Goal: Book appointment/travel/reservation

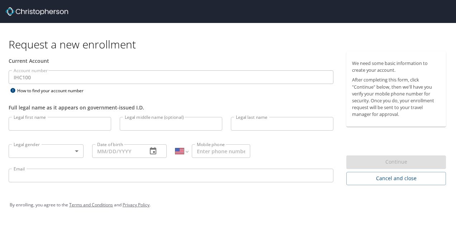
select select "US"
click at [52, 126] on input "Legal first name" at bounding box center [60, 124] width 102 height 14
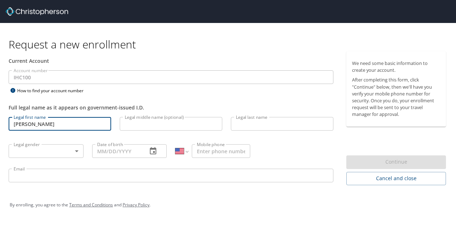
type input "[PERSON_NAME]"
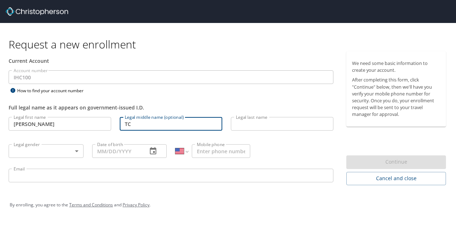
type input "TC"
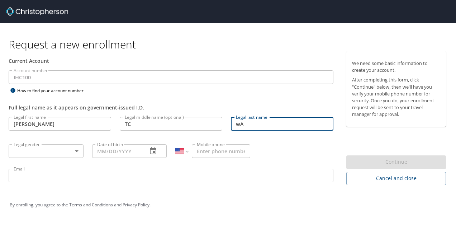
type input "w"
click at [146, 121] on input "TC" at bounding box center [171, 124] width 102 height 14
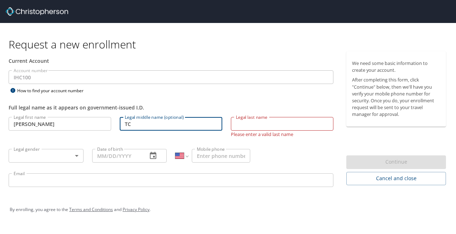
type input "T"
click at [243, 126] on input "Legal last name" at bounding box center [282, 124] width 102 height 14
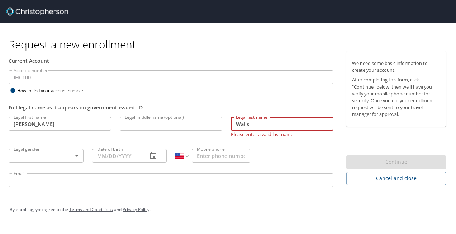
type input "Walls"
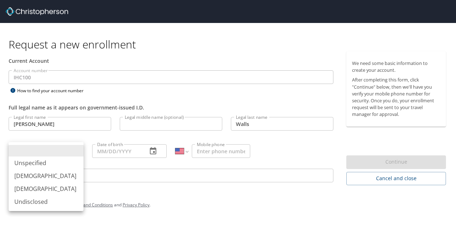
click at [77, 155] on body "Request a new enrollment Current Account Account number IHC100 Account number H…" at bounding box center [228, 117] width 456 height 234
click at [66, 174] on li "[DEMOGRAPHIC_DATA]" at bounding box center [46, 175] width 75 height 13
type input "[DEMOGRAPHIC_DATA]"
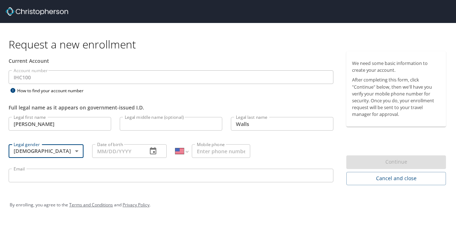
click at [155, 151] on icon "button" at bounding box center [153, 150] width 6 height 7
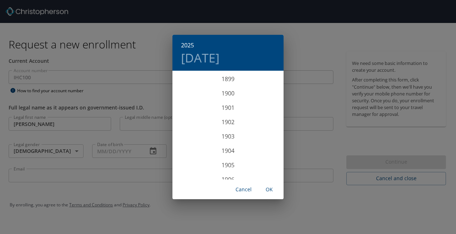
scroll to position [1763, 0]
click at [106, 150] on div "2025 Tue, Sep 2 1899 1900 1901 1902 1903 1904 1905 1906 1907 1908 1909 1910 191…" at bounding box center [228, 117] width 456 height 234
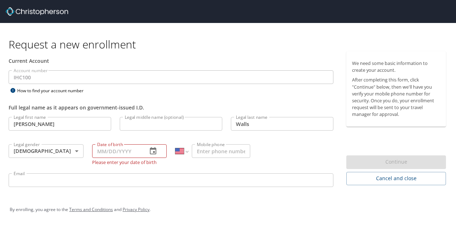
click at [105, 148] on input "Date of birth" at bounding box center [117, 151] width 50 height 14
type input "12/07/1980"
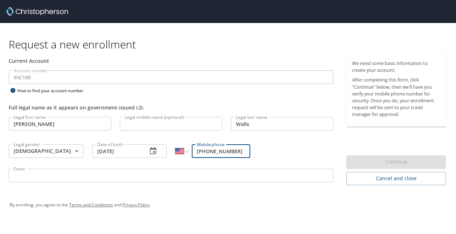
type input "(385) 865-5065"
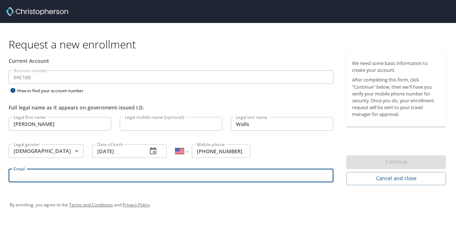
click at [80, 178] on input "Email" at bounding box center [171, 175] width 325 height 14
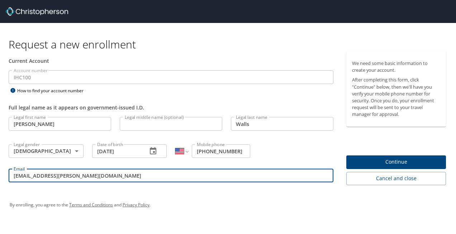
type input "TC.T.Walls@imail.com"
click at [393, 161] on span "Continue" at bounding box center [396, 161] width 88 height 9
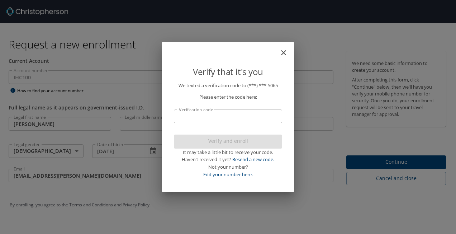
click at [268, 121] on input "Verification code" at bounding box center [228, 116] width 108 height 14
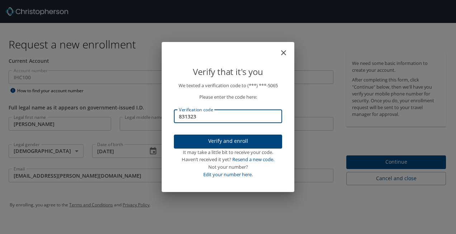
type input "831323"
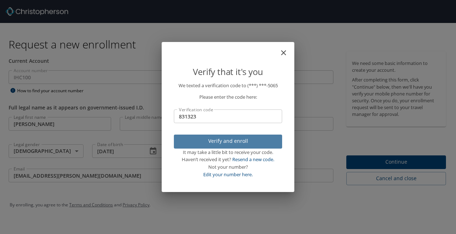
click at [257, 139] on span "Verify and enroll" at bounding box center [227, 140] width 97 height 9
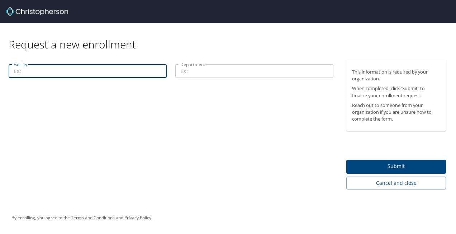
click at [137, 67] on input "Facility" at bounding box center [88, 71] width 158 height 14
type input "Mckay-Dee Hospital"
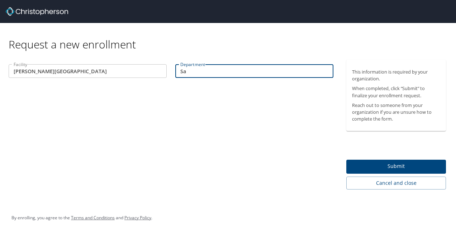
type input "S"
type input "Security"
click at [405, 162] on span "Submit" at bounding box center [396, 166] width 88 height 9
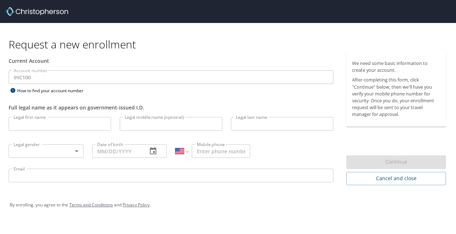
select select "US"
click at [71, 126] on input "Legal first name" at bounding box center [60, 124] width 102 height 14
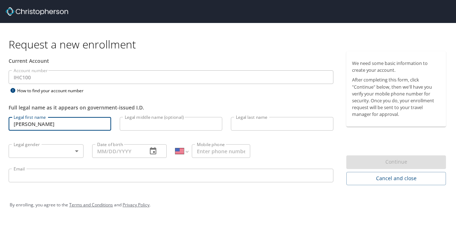
type input "[PERSON_NAME]"
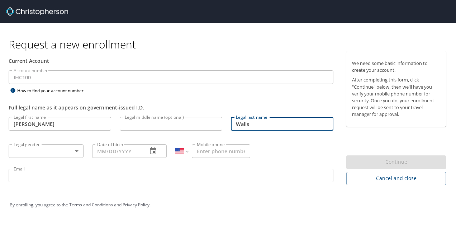
type input "Walls"
click at [67, 149] on body "Request a new enrollment Current Account Account number IHC100 Account number H…" at bounding box center [228, 117] width 456 height 234
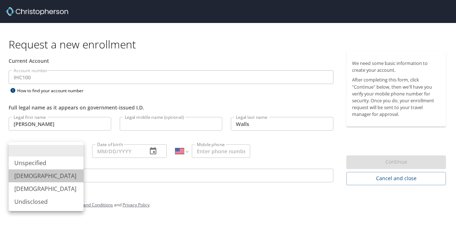
click at [51, 177] on li "Male" at bounding box center [46, 175] width 75 height 13
type input "Male"
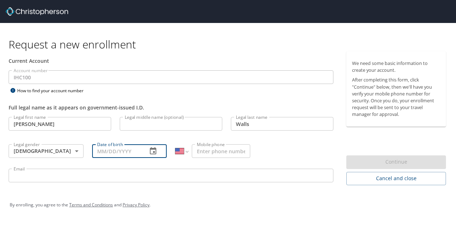
click at [101, 151] on input "Date of birth" at bounding box center [117, 151] width 50 height 14
type input "12/07/1980"
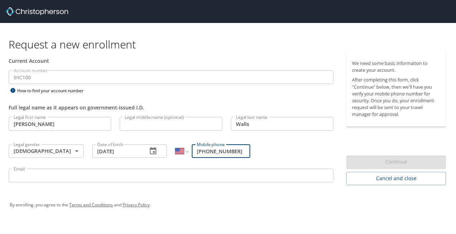
type input "(385) 865-5065"
click at [48, 178] on input "Email" at bounding box center [171, 175] width 325 height 14
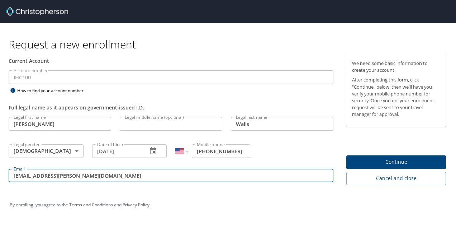
type input "TC.T.Walls@imail.org"
click at [385, 160] on span "Continue" at bounding box center [396, 161] width 88 height 9
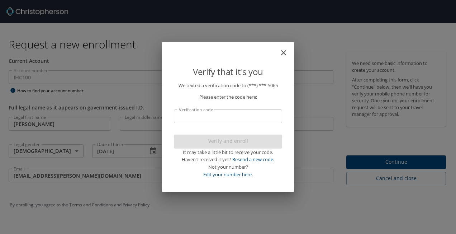
click at [204, 116] on input "Verification code" at bounding box center [228, 116] width 108 height 14
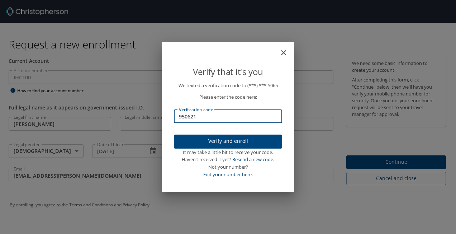
type input "950621"
click at [225, 141] on span "Verify and enroll" at bounding box center [227, 140] width 97 height 9
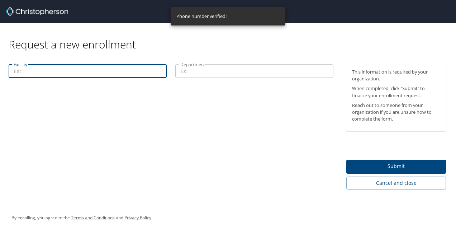
click at [116, 73] on input "Facility" at bounding box center [88, 71] width 158 height 14
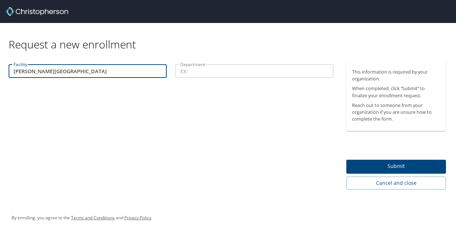
type input "Mckay-Dee Hospital"
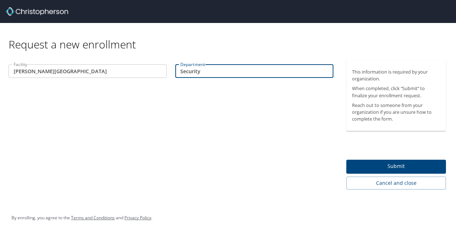
type input "Security"
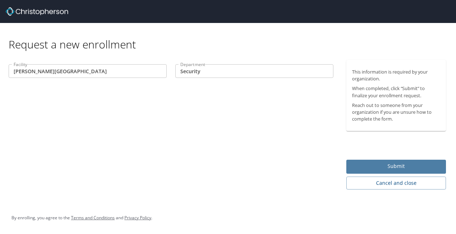
click at [400, 168] on span "Submit" at bounding box center [396, 166] width 88 height 9
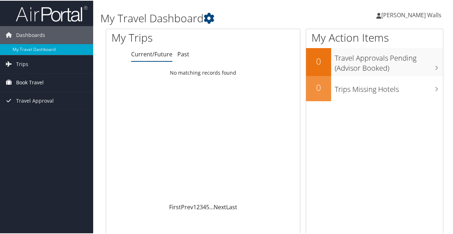
click at [29, 83] on span "Book Travel" at bounding box center [30, 82] width 28 height 18
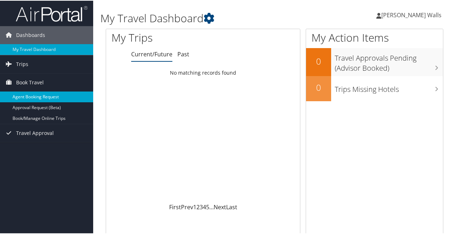
click at [42, 97] on link "Agent Booking Request" at bounding box center [46, 96] width 93 height 11
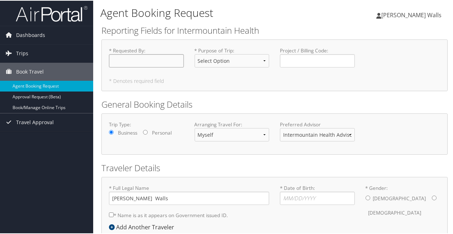
click at [121, 60] on input "* Requested By : Required" at bounding box center [146, 59] width 75 height 13
type input "TC Walls"
click at [266, 59] on select "Select Option 3rd Party Reimbursable Business CME Conf or Education Groups Pers…" at bounding box center [232, 59] width 75 height 13
select select "Business"
click at [195, 53] on select "Select Option 3rd Party Reimbursable Business CME Conf or Education Groups Pers…" at bounding box center [232, 59] width 75 height 13
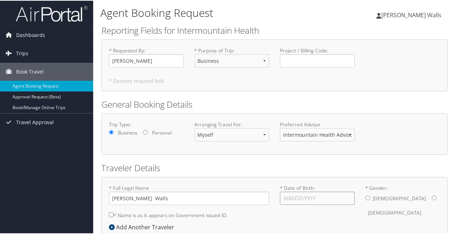
click at [289, 195] on input "* Date of Birth: Invalid Date" at bounding box center [317, 197] width 75 height 13
type input "12/07/1980"
click at [366, 196] on input "* Gender: Male Female" at bounding box center [367, 197] width 5 height 5
radio input "true"
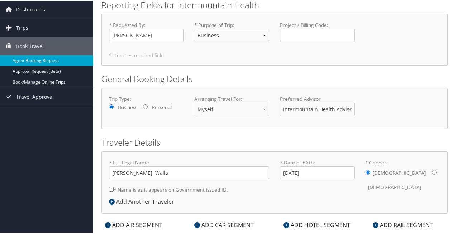
scroll to position [41, 0]
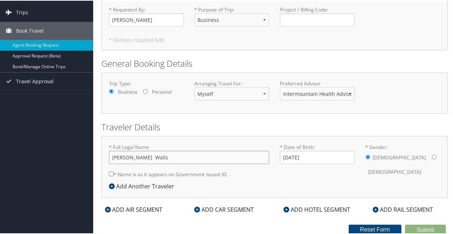
click at [141, 159] on input "[PERSON_NAME] Walls" at bounding box center [189, 156] width 160 height 13
type input "Shere-Khan Terrence Che-Kazie Walls"
click at [110, 209] on icon at bounding box center [108, 209] width 6 height 6
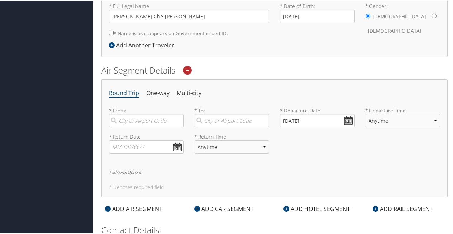
scroll to position [182, 0]
click at [147, 120] on input "search" at bounding box center [146, 119] width 75 height 13
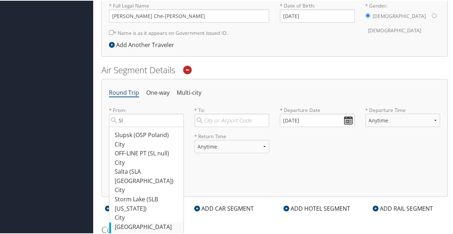
click at [148, 221] on div "Salt Lake City (SLC Utah)" at bounding box center [147, 230] width 65 height 18
click at [148, 126] on input "Sl" at bounding box center [146, 119] width 75 height 13
type input "Salt Lake City (SLC Utah)"
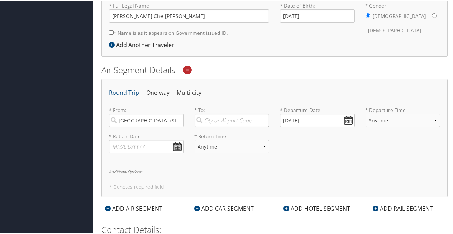
click at [228, 120] on input "search" at bounding box center [232, 119] width 75 height 13
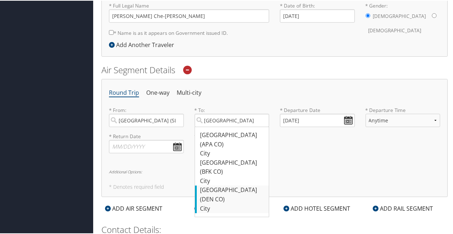
click at [235, 184] on div "Denver (DEN CO)" at bounding box center [232, 193] width 65 height 18
click at [235, 126] on input "Denver" at bounding box center [232, 119] width 75 height 13
type input "Denver (DEN CO)"
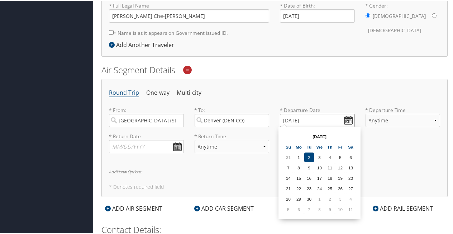
click at [349, 119] on input "09/02/2025" at bounding box center [317, 119] width 75 height 13
click at [320, 178] on td "17" at bounding box center [320, 177] width 10 height 10
type input "09/17/2025"
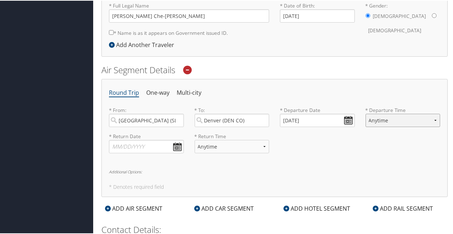
click at [432, 118] on select "Anytime Early Morning (5AM-7AM) Morning (7AM-12PM) Afternoon (12PM-5PM) Evening…" at bounding box center [402, 119] width 75 height 13
select select "7AM-12PM"
click at [365, 113] on select "Anytime Early Morning (5AM-7AM) Morning (7AM-12PM) Afternoon (12PM-5PM) Evening…" at bounding box center [402, 119] width 75 height 13
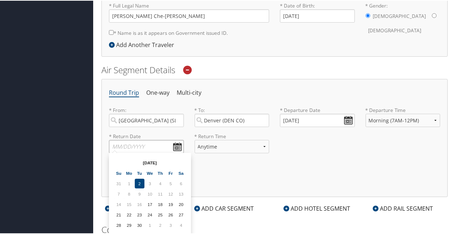
click at [177, 147] on input "text" at bounding box center [146, 145] width 75 height 13
click at [162, 202] on td "18" at bounding box center [160, 203] width 10 height 10
type input "[DATE]"
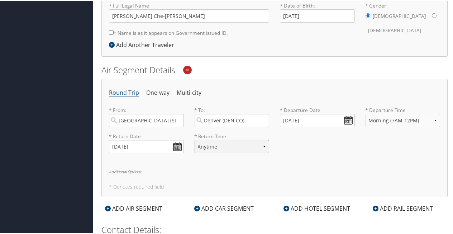
click at [263, 144] on select "Anytime Early Morning (5AM-7AM) Morning (7AM-12PM) Afternoon (12PM-5PM) Evening…" at bounding box center [232, 145] width 75 height 13
select select "12PM-5PM"
click at [195, 139] on select "Anytime Early Morning (5AM-7AM) Morning (7AM-12PM) Afternoon (12PM-5PM) Evening…" at bounding box center [232, 145] width 75 height 13
click at [310, 208] on div "ADD HOTEL SEGMENT" at bounding box center [317, 207] width 74 height 9
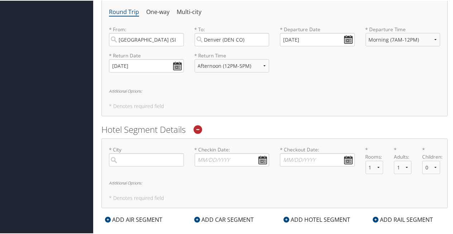
scroll to position [266, 0]
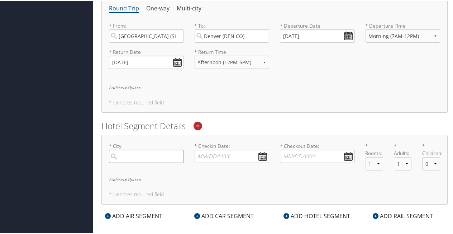
click at [130, 156] on input "search" at bounding box center [146, 155] width 75 height 13
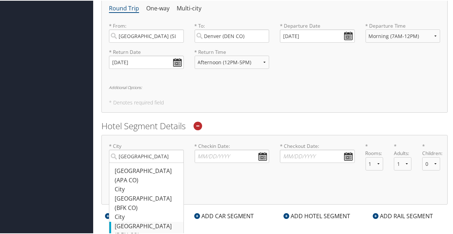
click at [131, 162] on input "Denver" at bounding box center [146, 155] width 75 height 13
type input "Denver"
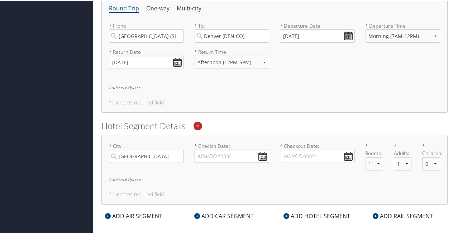
click at [261, 152] on input "* Checkin Date: Dates must be valid" at bounding box center [232, 155] width 75 height 13
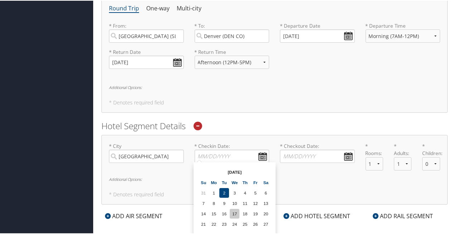
click at [235, 215] on td "17" at bounding box center [235, 213] width 10 height 10
type input "09/17/2025"
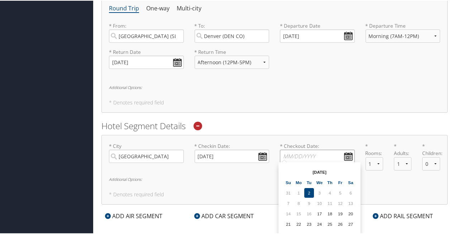
click at [345, 157] on input "* Checkout Date: Dates must be valid" at bounding box center [317, 155] width 75 height 13
click at [328, 213] on td "18" at bounding box center [330, 213] width 10 height 10
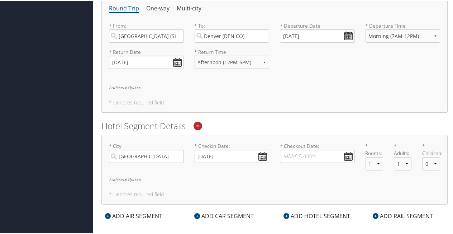
type input "09/18/2025"
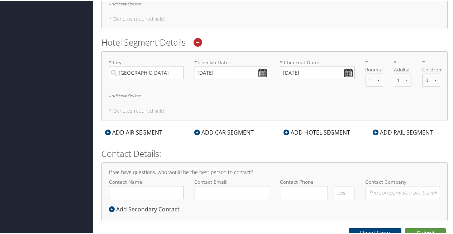
scroll to position [353, 0]
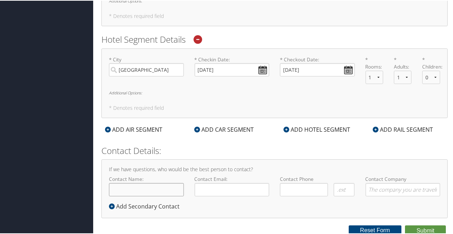
click at [135, 188] on input "Contact Name:" at bounding box center [146, 188] width 75 height 13
type input "Shere-Khan(TC) Walls"
type input "W"
type input "TC.T.Walls@imail.org"
type input "( ) -"
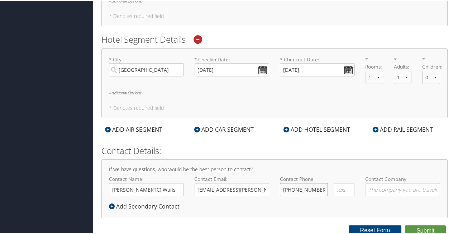
type input "(385) 865-5065"
type input "Intermountain Health"
click at [423, 229] on button "Submit" at bounding box center [425, 229] width 41 height 11
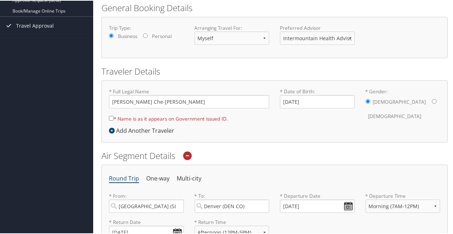
click at [112, 118] on input "* Name is as it appears on Government issued ID." at bounding box center [111, 117] width 5 height 5
checkbox input "true"
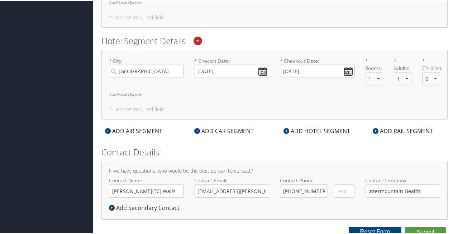
scroll to position [353, 0]
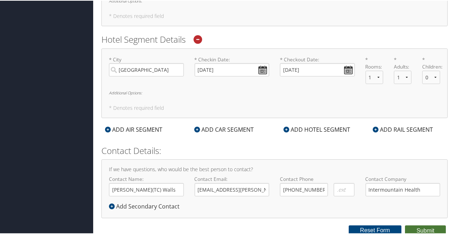
click at [424, 229] on button "Submit" at bounding box center [425, 229] width 41 height 11
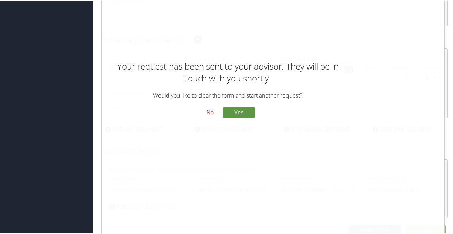
click at [209, 112] on button "No" at bounding box center [210, 112] width 19 height 12
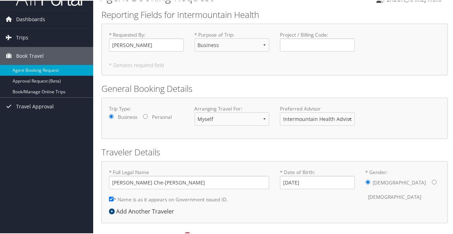
scroll to position [0, 0]
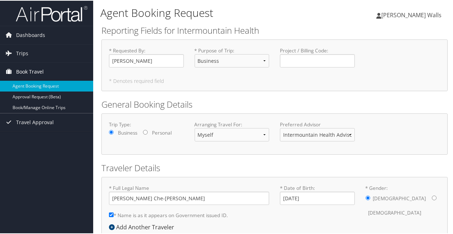
click at [36, 68] on span "Book Travel" at bounding box center [30, 71] width 28 height 18
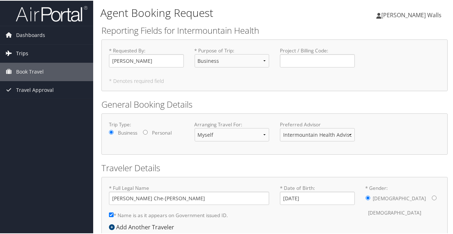
click at [23, 50] on span "Trips" at bounding box center [22, 53] width 12 height 18
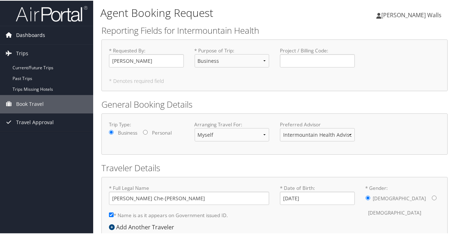
click at [34, 34] on span "Dashboards" at bounding box center [30, 34] width 29 height 18
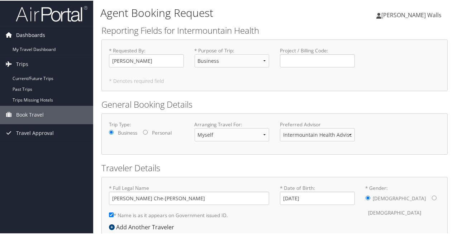
click at [34, 34] on span "Dashboards" at bounding box center [30, 34] width 29 height 18
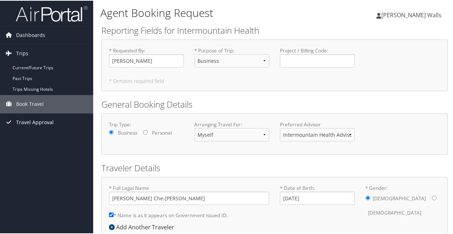
click at [27, 118] on span "Travel Approval" at bounding box center [35, 121] width 38 height 18
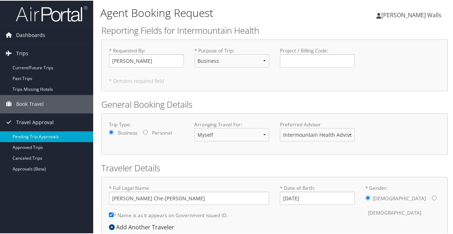
click at [26, 135] on link "Pending Trip Approvals" at bounding box center [46, 135] width 93 height 11
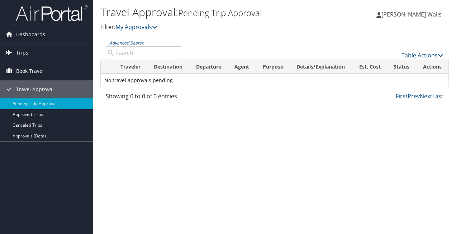
click at [32, 67] on span "Book Travel" at bounding box center [30, 71] width 28 height 18
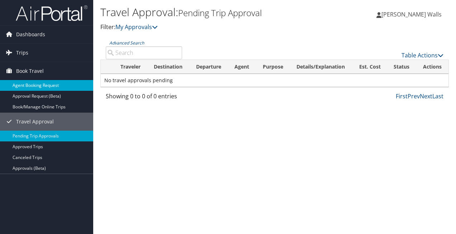
click at [35, 86] on link "Agent Booking Request" at bounding box center [46, 85] width 93 height 11
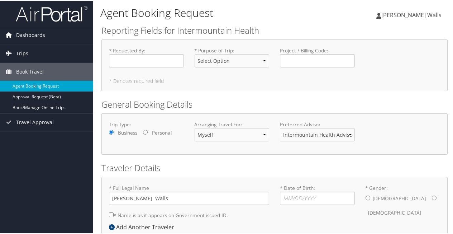
click at [26, 34] on span "Dashboards" at bounding box center [30, 34] width 29 height 18
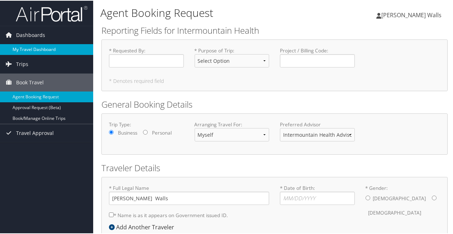
click at [33, 48] on link "My Travel Dashboard" at bounding box center [46, 48] width 93 height 11
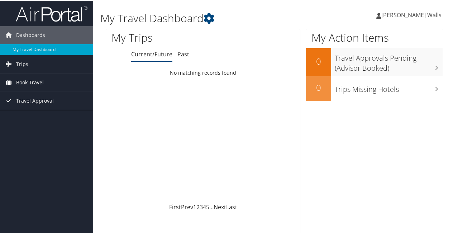
click at [29, 82] on span "Book Travel" at bounding box center [30, 82] width 28 height 18
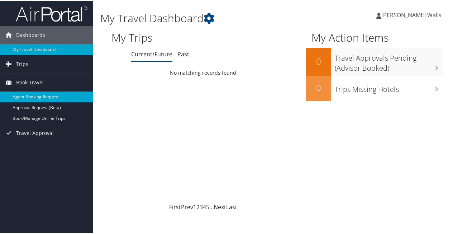
click at [40, 96] on link "Agent Booking Request" at bounding box center [46, 96] width 93 height 11
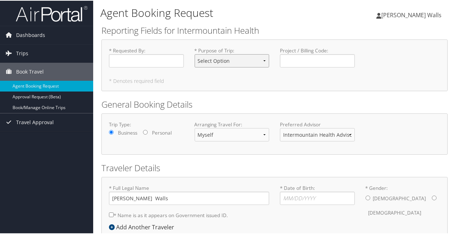
click at [263, 62] on select "Select Option 3rd Party Reimbursable Business CME Conf or Education Groups Pers…" at bounding box center [232, 59] width 75 height 13
select select "Business"
click at [195, 53] on select "Select Option 3rd Party Reimbursable Business CME Conf or Education Groups Pers…" at bounding box center [232, 59] width 75 height 13
click at [159, 60] on input "* Requested By : Required" at bounding box center [146, 59] width 75 height 13
click at [37, 83] on link "Agent Booking Request" at bounding box center [46, 85] width 93 height 11
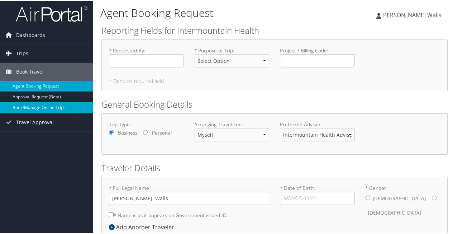
click at [40, 108] on link "Book/Manage Online Trips" at bounding box center [46, 106] width 93 height 11
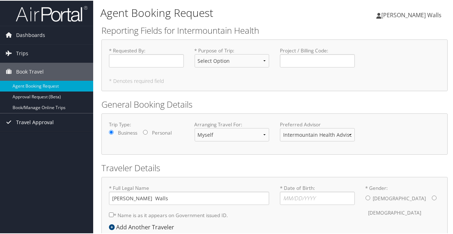
click at [23, 124] on span "Travel Approval" at bounding box center [35, 121] width 38 height 18
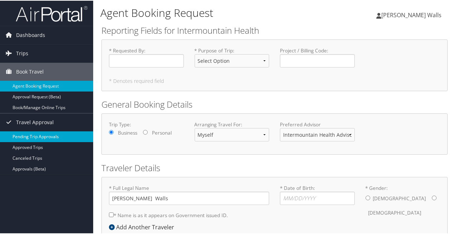
click at [28, 136] on link "Pending Trip Approvals" at bounding box center [46, 135] width 93 height 11
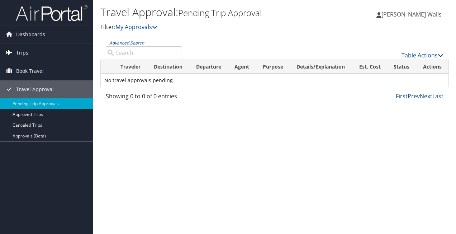
click at [20, 53] on span "Trips" at bounding box center [22, 53] width 12 height 18
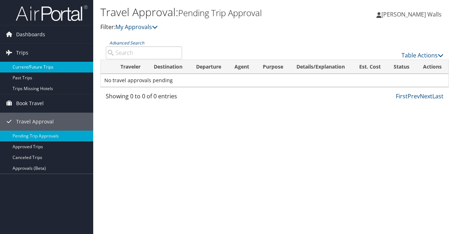
click at [41, 67] on link "Current/Future Trips" at bounding box center [46, 67] width 93 height 11
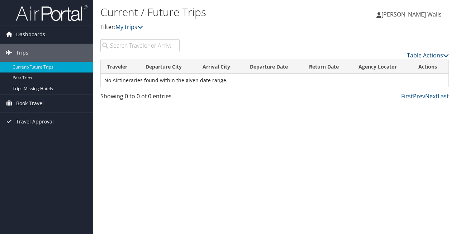
click at [20, 33] on span "Dashboards" at bounding box center [30, 34] width 29 height 18
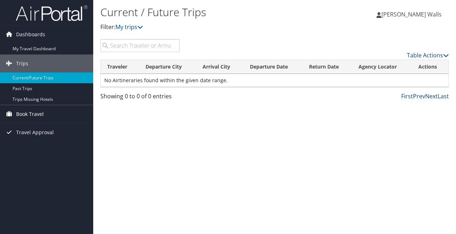
click at [26, 115] on span "Book Travel" at bounding box center [30, 114] width 28 height 18
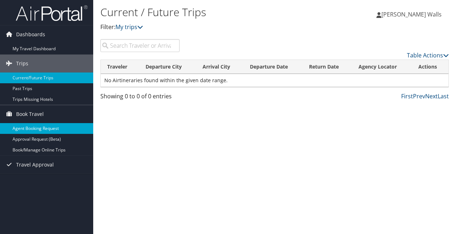
click at [28, 127] on link "Agent Booking Request" at bounding box center [46, 128] width 93 height 11
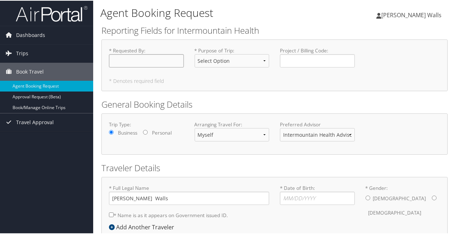
click at [135, 63] on input "* Requested By : Required" at bounding box center [146, 59] width 75 height 13
type input "[PERSON_NAME] Walls"
select select "Business"
click at [261, 134] on select "Myself Another Traveler Guest Traveler" at bounding box center [232, 133] width 75 height 13
click at [195, 127] on select "Myself Another Traveler Guest Traveler" at bounding box center [232, 133] width 75 height 13
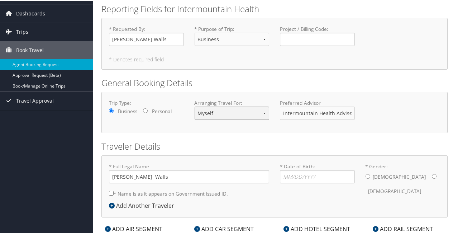
scroll to position [41, 0]
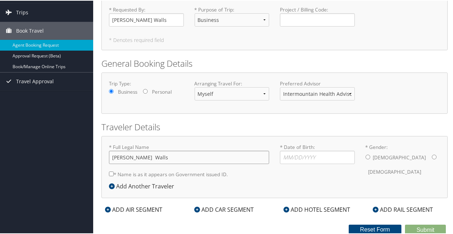
click at [143, 158] on input "Shere-Khan Walls" at bounding box center [189, 156] width 160 height 13
type input "Shere-Khan Terrence Che-Kazie Walls"
click at [286, 158] on input "* Date of Birth: Invalid Date" at bounding box center [317, 156] width 75 height 13
type input "12/07/1980"
click at [365, 157] on input "* Gender: Male Female" at bounding box center [367, 156] width 5 height 5
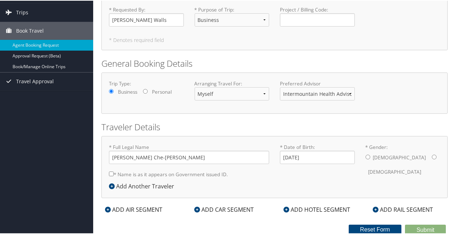
radio input "true"
click at [141, 209] on div "ADD AIR SEGMENT" at bounding box center [133, 208] width 64 height 9
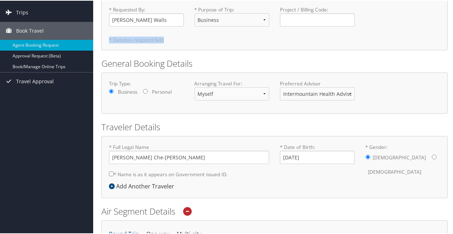
drag, startPoint x: 452, startPoint y: 26, endPoint x: 452, endPoint y: 35, distance: 9.3
click at [452, 35] on div "Agent Booking Request Shere-Khan Walls Shere-Khan Walls My Settings Travel Agen…" at bounding box center [274, 207] width 363 height 496
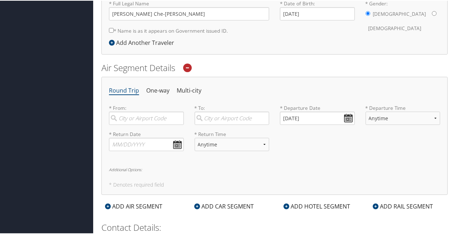
scroll to position [196, 0]
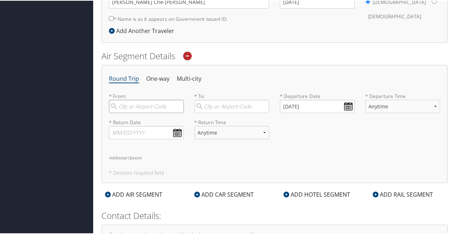
click at [150, 103] on input "search" at bounding box center [146, 105] width 75 height 13
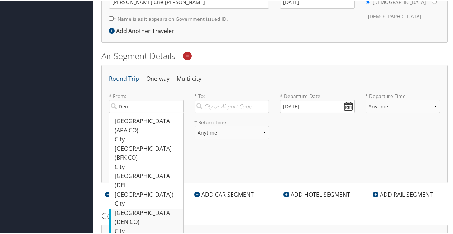
click at [131, 207] on div "Denver (DEN CO)" at bounding box center [147, 216] width 65 height 18
click at [131, 112] on input "Den" at bounding box center [146, 105] width 75 height 13
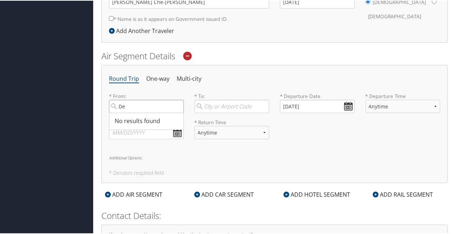
type input "D"
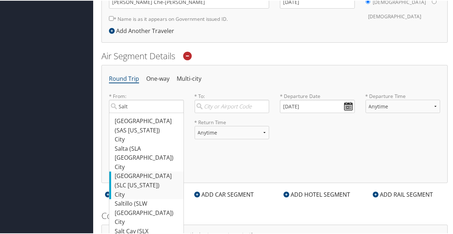
click at [154, 171] on div "Salt Lake City (SLC Utah)" at bounding box center [147, 180] width 65 height 18
click at [154, 112] on input "Salt" at bounding box center [146, 105] width 75 height 13
type input "Salt Lake City (SLC Utah)"
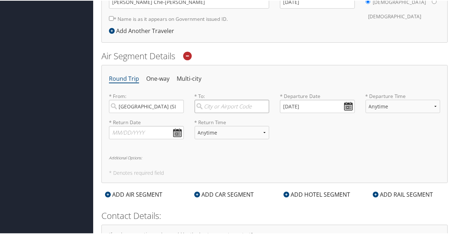
click at [225, 104] on input "search" at bounding box center [232, 105] width 75 height 13
type input "E"
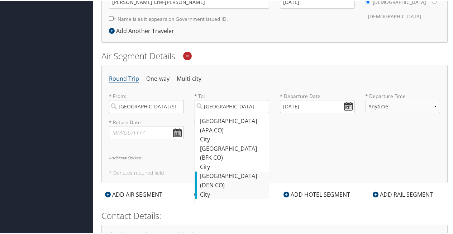
click at [230, 189] on div "City" at bounding box center [232, 193] width 65 height 9
click at [230, 112] on input "Denver" at bounding box center [232, 105] width 75 height 13
type input "Denver (DEN CO)"
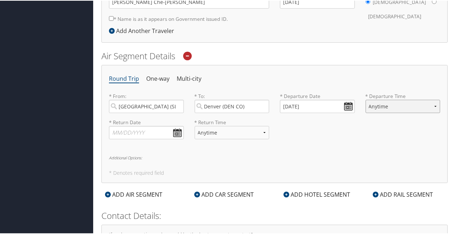
click at [434, 105] on select "Anytime Early Morning (5AM-7AM) Morning (7AM-12PM) Afternoon (12PM-5PM) Evening…" at bounding box center [402, 105] width 75 height 13
select select "7AM-12PM"
click at [365, 99] on select "Anytime Early Morning (5AM-7AM) Morning (7AM-12PM) Afternoon (12PM-5PM) Evening…" at bounding box center [402, 105] width 75 height 13
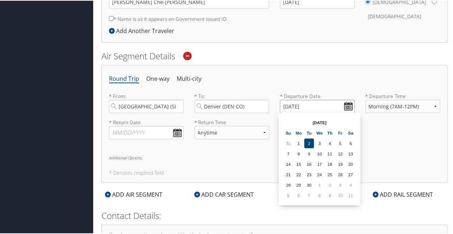
click at [347, 107] on input "09/02/2025" at bounding box center [317, 105] width 75 height 13
click at [319, 163] on td "17" at bounding box center [320, 163] width 10 height 10
type input "09/17/2025"
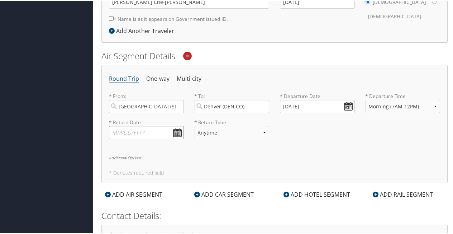
click at [177, 126] on input "text" at bounding box center [146, 131] width 75 height 13
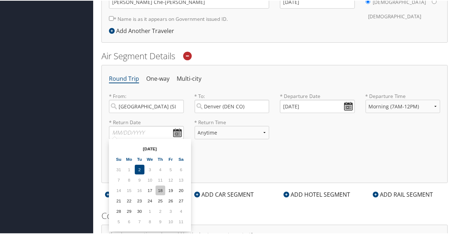
click at [161, 190] on td "18" at bounding box center [160, 189] width 10 height 10
type input "09/18/2025"
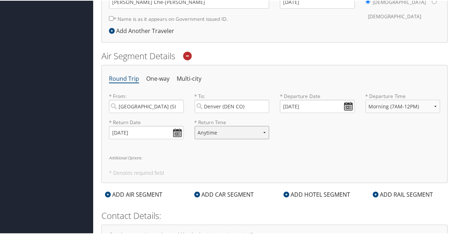
click at [263, 129] on select "Anytime Early Morning (5AM-7AM) Morning (7AM-12PM) Afternoon (12PM-5PM) Evening…" at bounding box center [232, 131] width 75 height 13
select select "12PM-5PM"
click at [195, 125] on select "Anytime Early Morning (5AM-7AM) Morning (7AM-12PM) Afternoon (12PM-5PM) Evening…" at bounding box center [232, 131] width 75 height 13
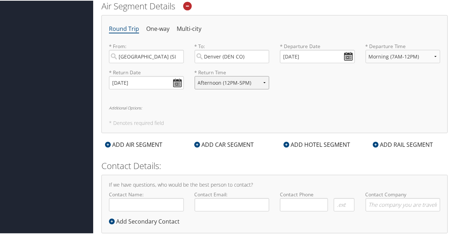
scroll to position [261, 0]
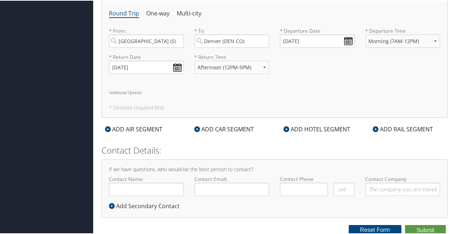
click at [302, 125] on div "ADD HOTEL SEGMENT" at bounding box center [317, 128] width 74 height 9
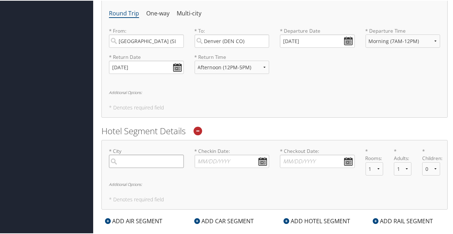
click at [150, 159] on input "search" at bounding box center [146, 160] width 75 height 13
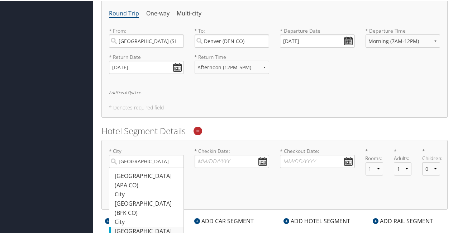
click at [150, 226] on div "Denver (DEN CO)" at bounding box center [147, 235] width 65 height 18
click at [150, 167] on input "Denver" at bounding box center [146, 160] width 75 height 13
type input "Denver"
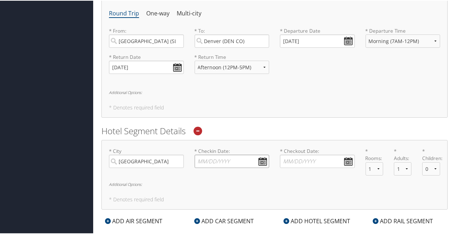
click at [266, 160] on input "* Checkin Date: Dates must be valid" at bounding box center [232, 160] width 75 height 13
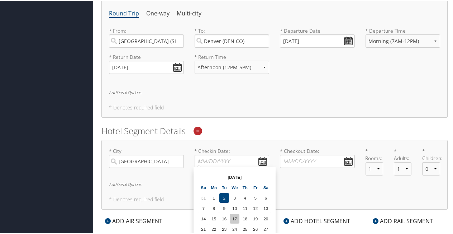
click at [235, 220] on td "17" at bounding box center [235, 218] width 10 height 10
type input "09/17/2025"
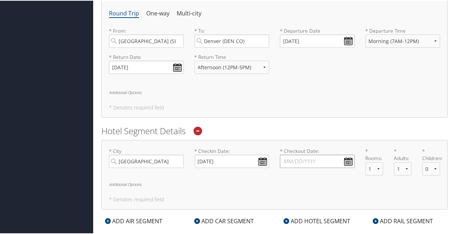
click at [345, 159] on input "* Checkout Date: Dates must be valid" at bounding box center [317, 160] width 75 height 13
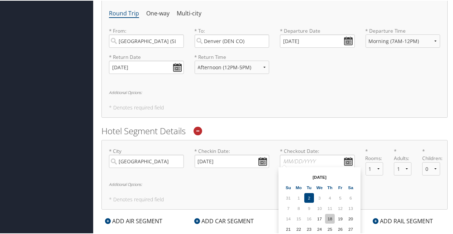
click at [329, 219] on td "18" at bounding box center [330, 218] width 10 height 10
type input "09/18/2025"
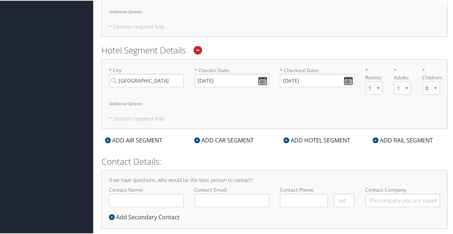
scroll to position [353, 0]
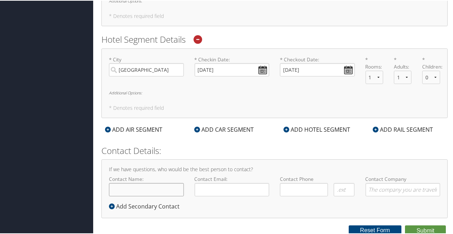
click at [136, 191] on input "Contact Name:" at bounding box center [146, 188] width 75 height 13
click at [148, 187] on input "Shere-Khan(TC)" at bounding box center [146, 188] width 75 height 13
type input "Shere-Khan(TC)Walls"
type input "TC.T.Walls@imail.org"
type input "(385) 865-5065"
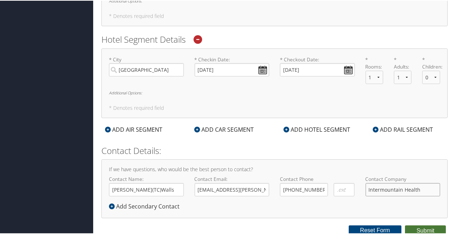
type input "Intermountain Health"
click at [424, 228] on button "Submit" at bounding box center [425, 229] width 41 height 11
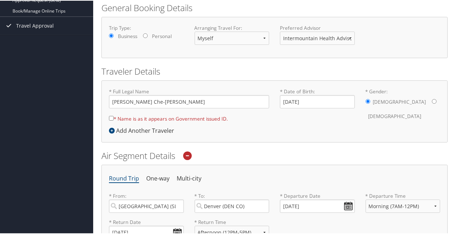
click at [111, 117] on input "* Name is as it appears on Government issued ID." at bounding box center [111, 117] width 5 height 5
checkbox input "true"
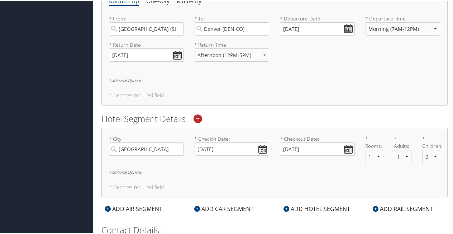
scroll to position [353, 0]
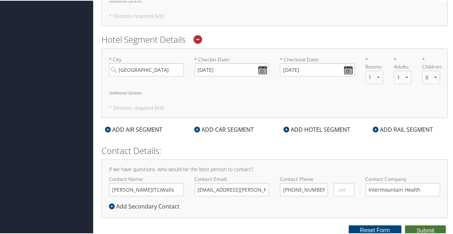
click at [421, 227] on button "Submit" at bounding box center [425, 229] width 41 height 11
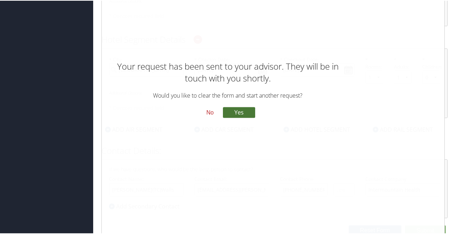
click at [242, 113] on button "Yes" at bounding box center [239, 111] width 32 height 11
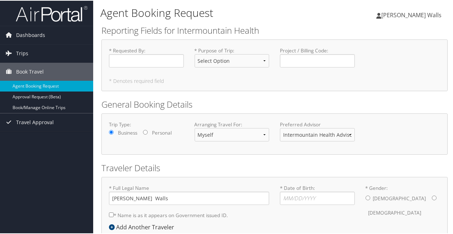
scroll to position [41, 0]
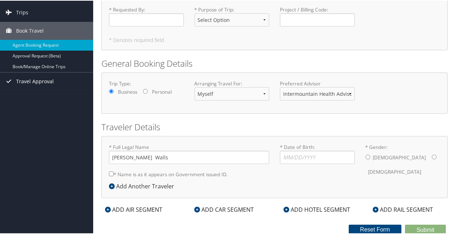
click at [26, 77] on span "Travel Approval" at bounding box center [35, 81] width 38 height 18
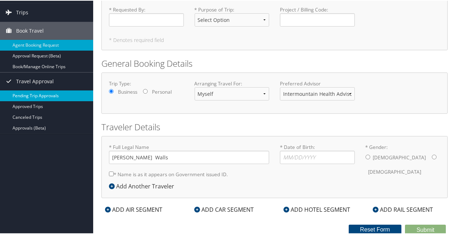
click at [32, 92] on link "Pending Trip Approvals" at bounding box center [46, 95] width 93 height 11
